Goal: Task Accomplishment & Management: Manage account settings

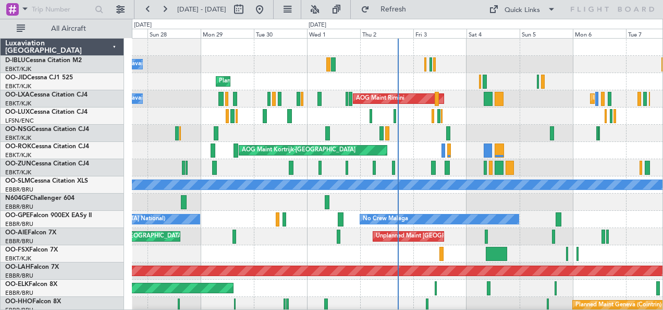
click at [454, 107] on div "No Crew Nancy (Essey)" at bounding box center [397, 115] width 531 height 17
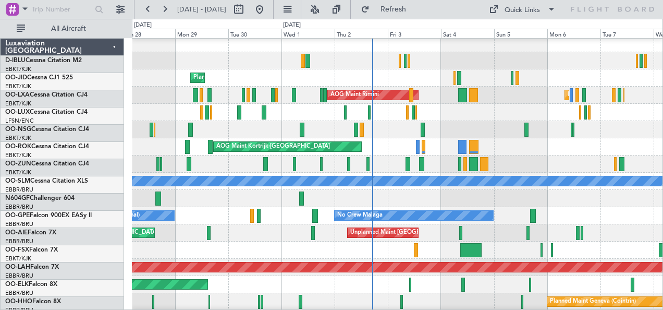
scroll to position [4, 0]
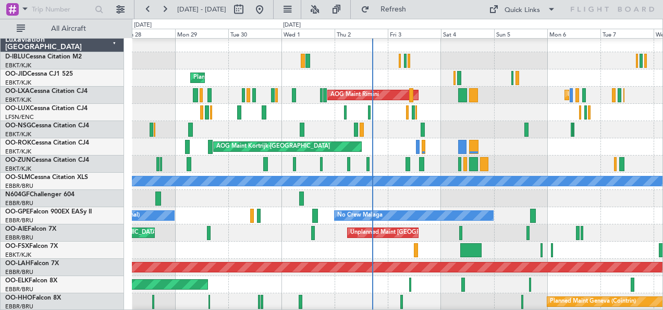
click at [400, 106] on div "No Crew Nancy (Essey)" at bounding box center [397, 112] width 531 height 17
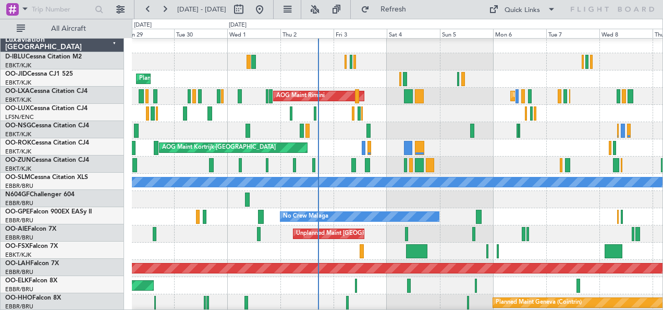
scroll to position [3, 0]
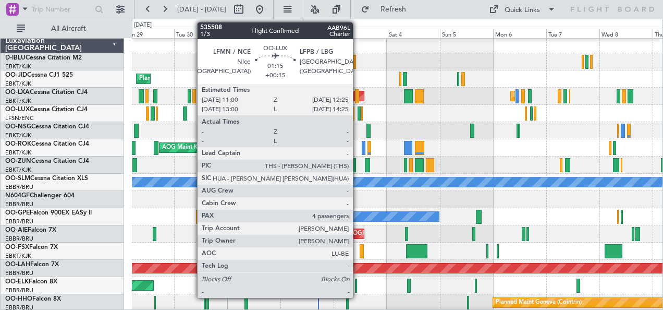
click at [358, 111] on div at bounding box center [360, 113] width 4 height 14
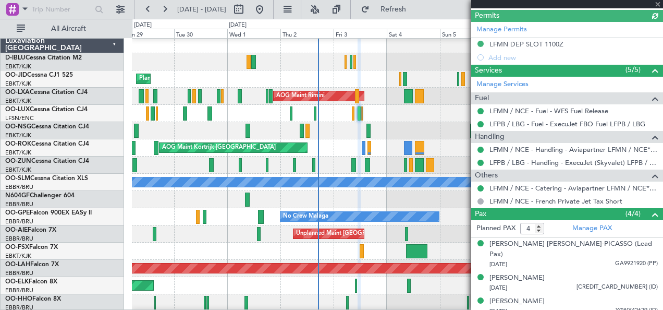
scroll to position [270, 0]
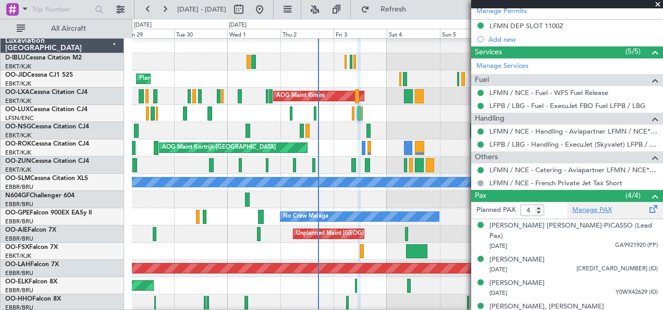
click at [600, 210] on link "Manage PAX" at bounding box center [593, 210] width 40 height 10
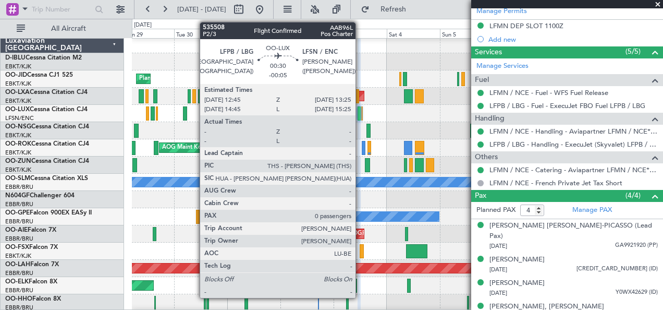
click at [361, 111] on div at bounding box center [362, 113] width 2 height 14
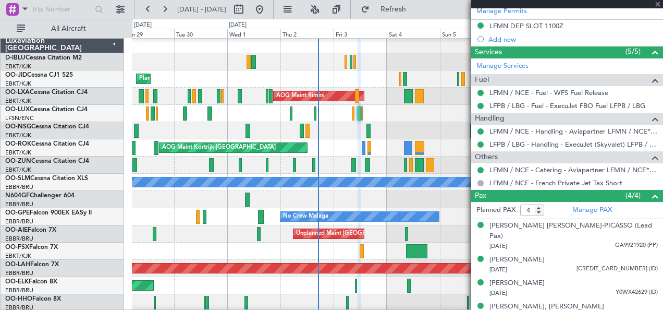
type input "-00:05"
type input "0"
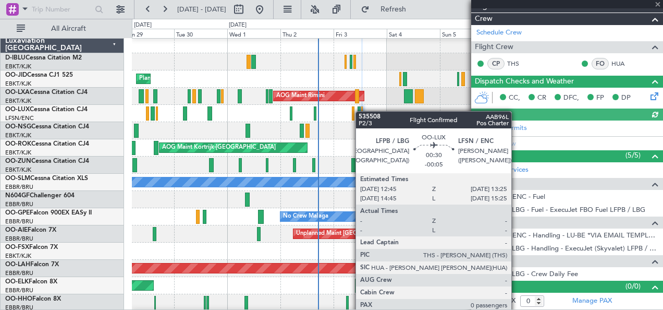
scroll to position [164, 0]
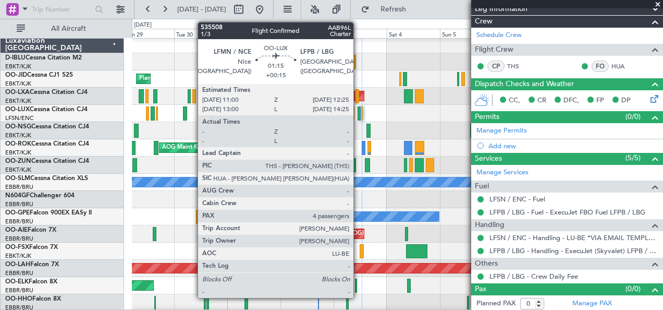
click at [359, 114] on div at bounding box center [360, 113] width 4 height 14
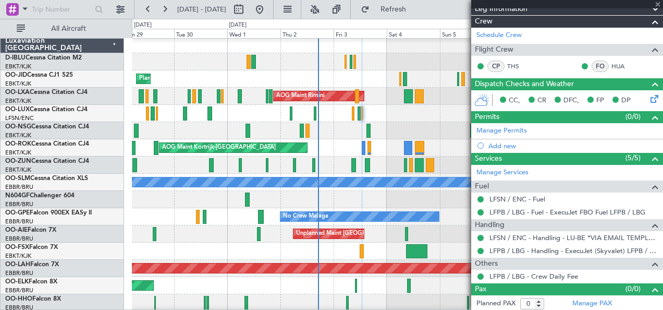
type input "+00:15"
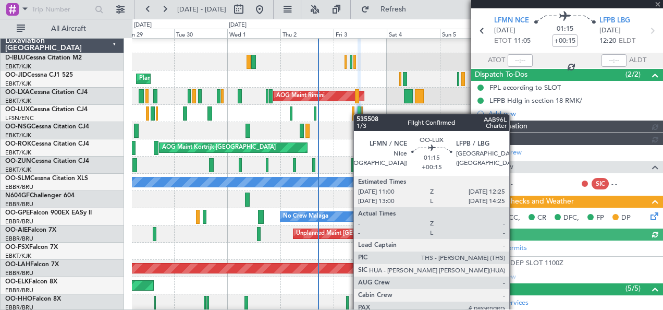
scroll to position [260, 0]
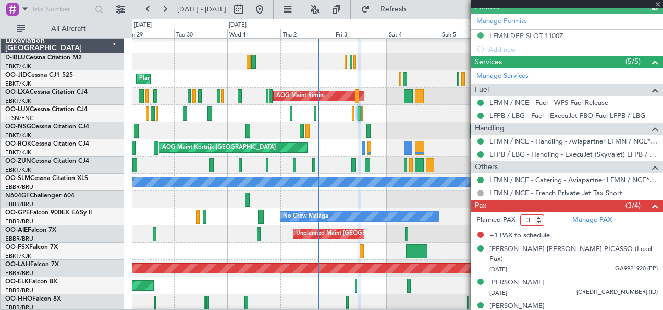
type input "3"
click at [539, 221] on input "3" at bounding box center [533, 219] width 24 height 11
click at [650, 202] on span at bounding box center [655, 206] width 13 height 13
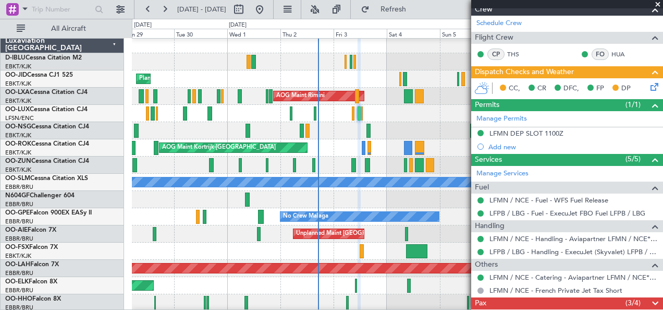
scroll to position [160, 0]
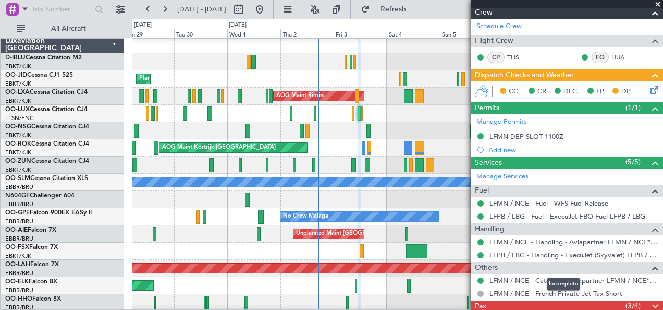
click at [649, 304] on span at bounding box center [655, 306] width 13 height 13
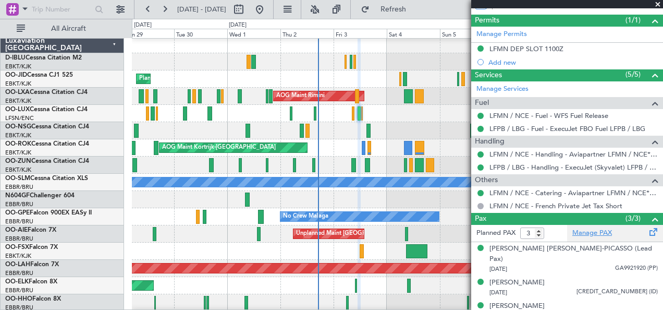
scroll to position [0, 0]
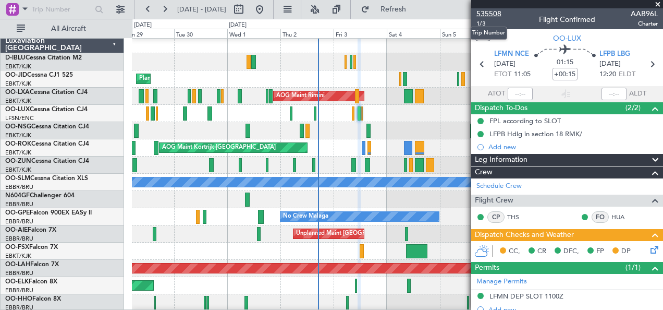
click at [481, 12] on span "535508" at bounding box center [489, 13] width 25 height 11
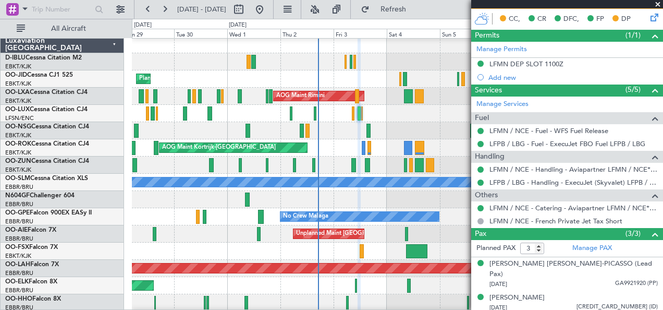
scroll to position [247, 0]
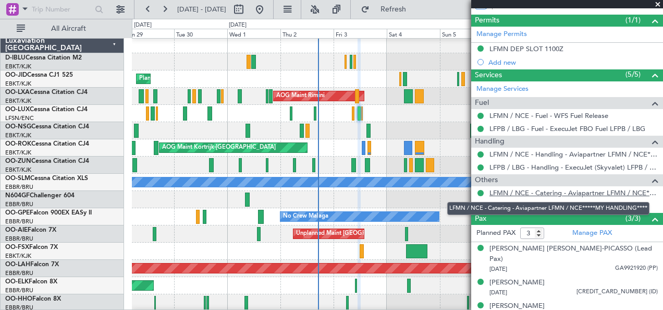
click at [555, 192] on link "LFMN / NCE - Catering - Aviapartner LFMN / NCE*****MY HANDLING****" at bounding box center [574, 192] width 168 height 9
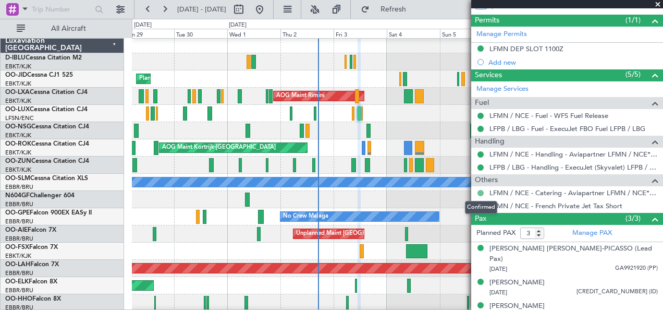
click at [480, 190] on button at bounding box center [481, 193] width 6 height 6
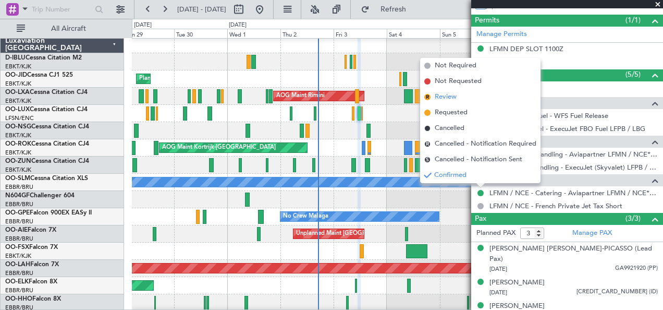
click at [438, 98] on span "Review" at bounding box center [446, 97] width 22 height 10
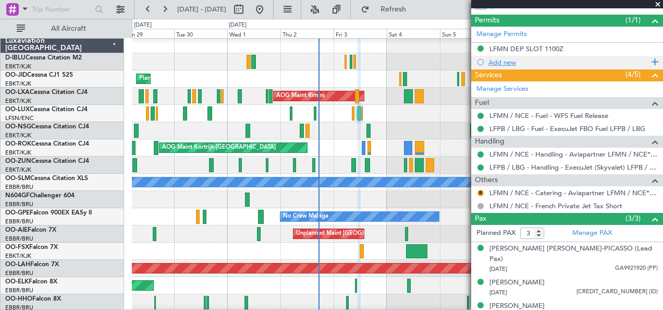
scroll to position [207, 0]
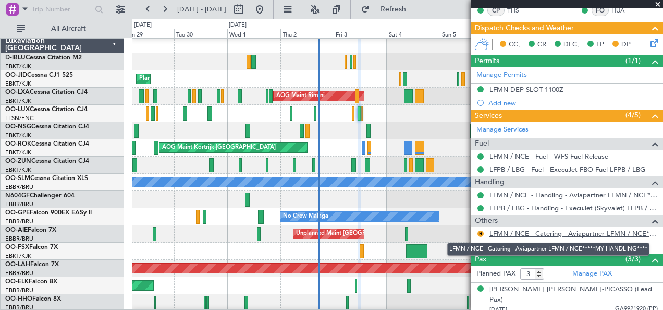
click at [518, 235] on link "LFMN / NCE - Catering - Aviapartner LFMN / NCE*****MY HANDLING****" at bounding box center [574, 233] width 168 height 9
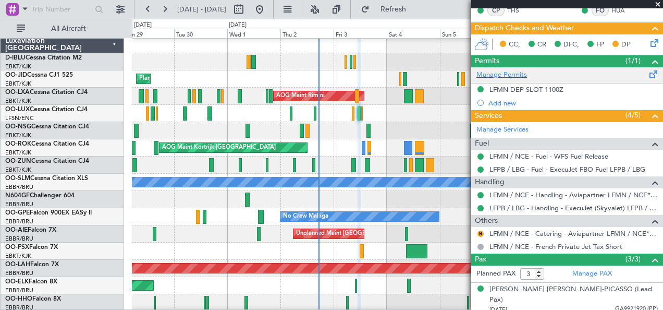
scroll to position [0, 0]
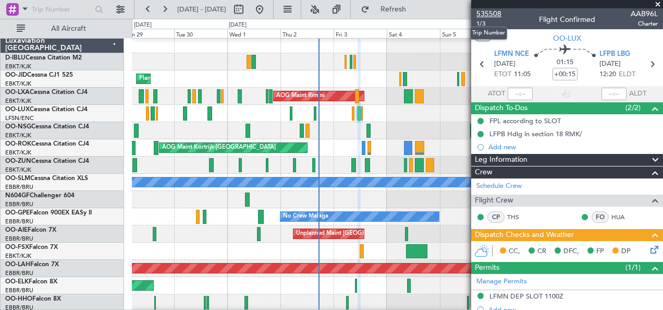
click at [486, 19] on mat-tooltip-component "Trip Number" at bounding box center [489, 33] width 52 height 28
click at [487, 13] on span "535508" at bounding box center [489, 13] width 25 height 11
drag, startPoint x: 441, startPoint y: 122, endPoint x: 249, endPoint y: 124, distance: 192.5
click at [447, 108] on div at bounding box center [397, 113] width 531 height 17
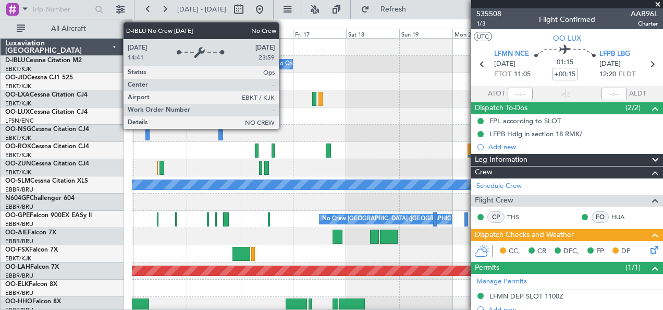
click at [284, 65] on div "No Crew Kortrijk-[GEOGRAPHIC_DATA]" at bounding box center [328, 64] width 107 height 16
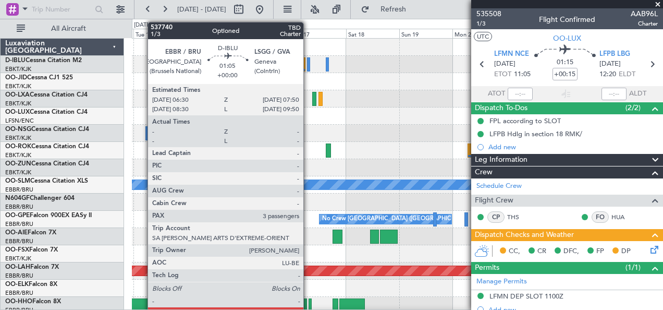
click at [309, 69] on div at bounding box center [308, 64] width 3 height 14
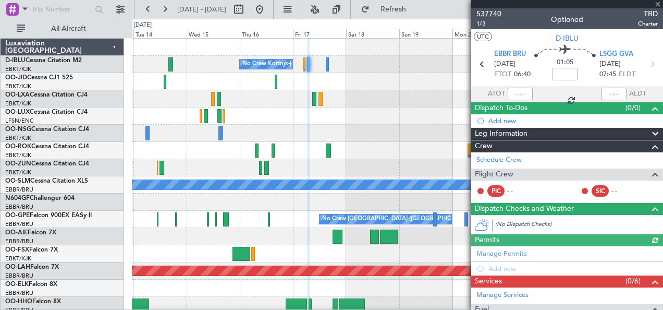
click at [499, 15] on span "537740" at bounding box center [489, 13] width 25 height 11
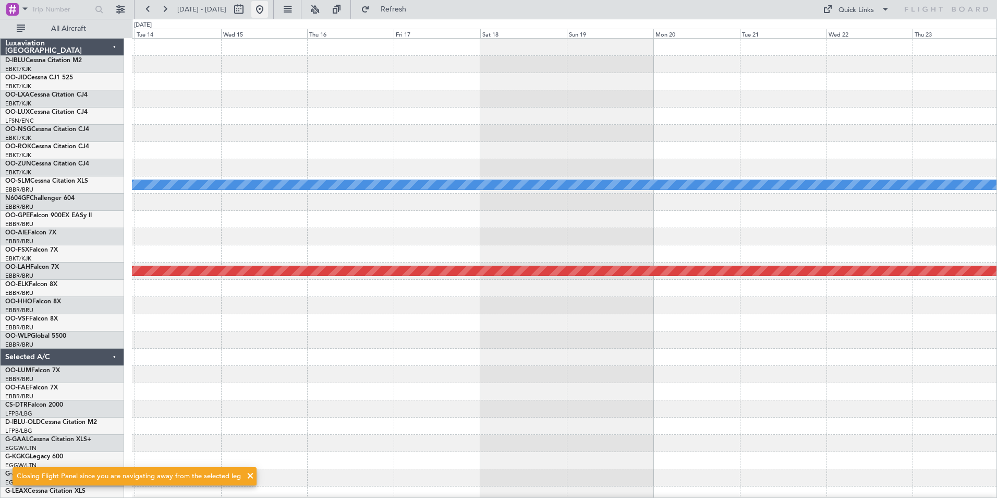
click at [268, 13] on button at bounding box center [259, 9] width 17 height 17
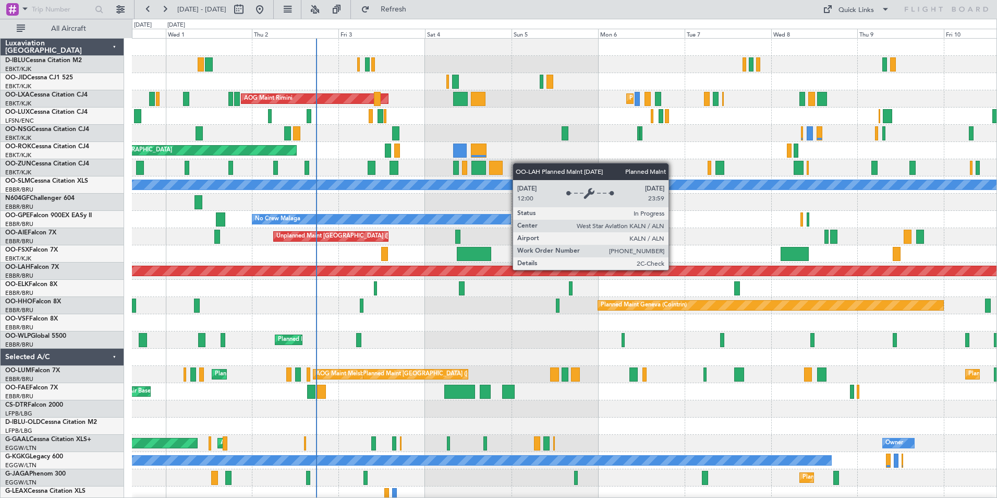
click at [559, 309] on div "Planned Maint Kortrijk-[GEOGRAPHIC_DATA] Planned Maint [GEOGRAPHIC_DATA]-[GEOGR…" at bounding box center [564, 366] width 865 height 654
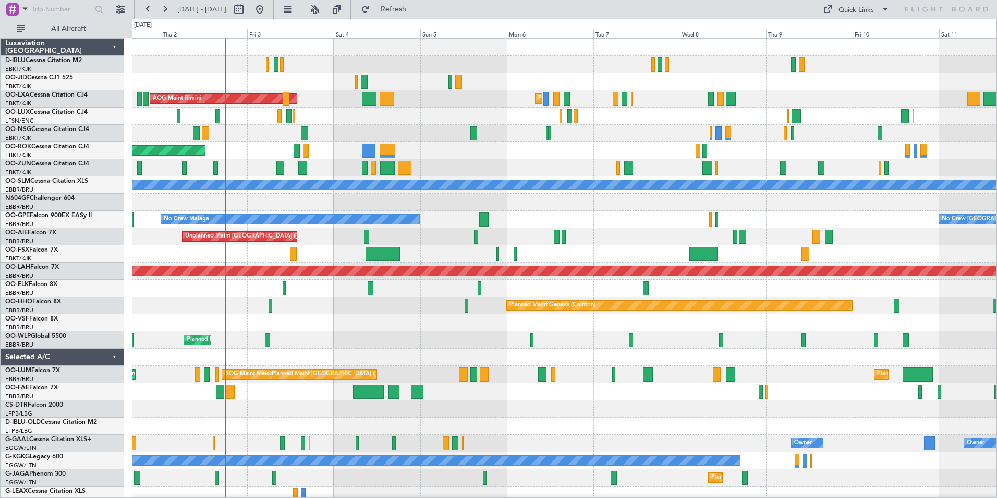
click at [588, 244] on div "Unplanned Maint [GEOGRAPHIC_DATA] ([GEOGRAPHIC_DATA])" at bounding box center [564, 236] width 865 height 17
